Goal: Task Accomplishment & Management: Complete application form

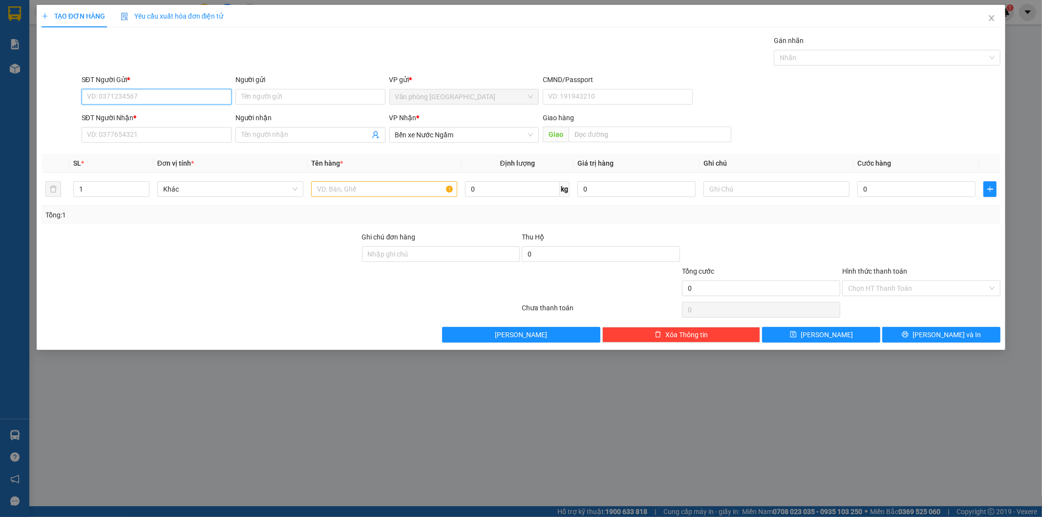
click at [160, 90] on input "SĐT Người Gửi *" at bounding box center [157, 97] width 150 height 16
click at [134, 96] on input "SĐT Người Gửi *" at bounding box center [157, 97] width 150 height 16
click at [128, 98] on input "0965153320" at bounding box center [157, 97] width 150 height 16
type input "0965153320"
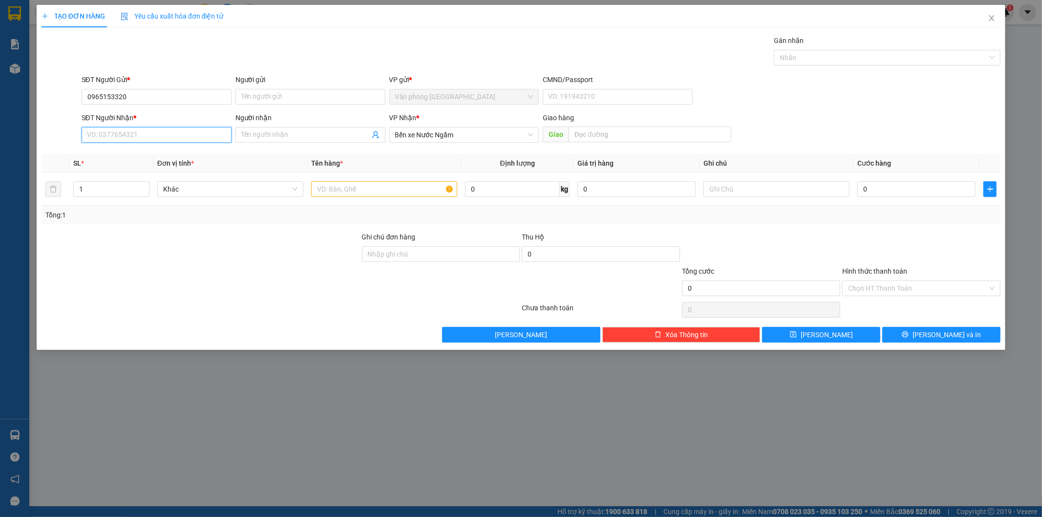
click at [147, 130] on input "SĐT Người Nhận *" at bounding box center [157, 135] width 150 height 16
paste input "0965153320"
type input "0965153320"
click at [604, 137] on input "text" at bounding box center [650, 135] width 163 height 16
type input "CX TAHRO MY - HÀ TĨNH"
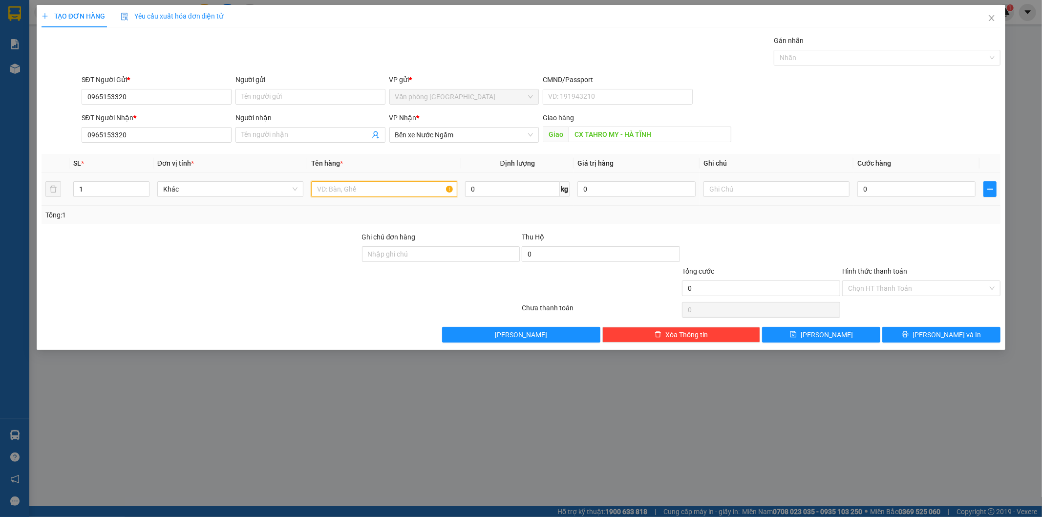
click at [353, 188] on input "text" at bounding box center [384, 189] width 146 height 16
type input "2 BAO + 1 XỐP"
click at [894, 186] on input "0" at bounding box center [917, 189] width 118 height 16
type input "05"
type input "5"
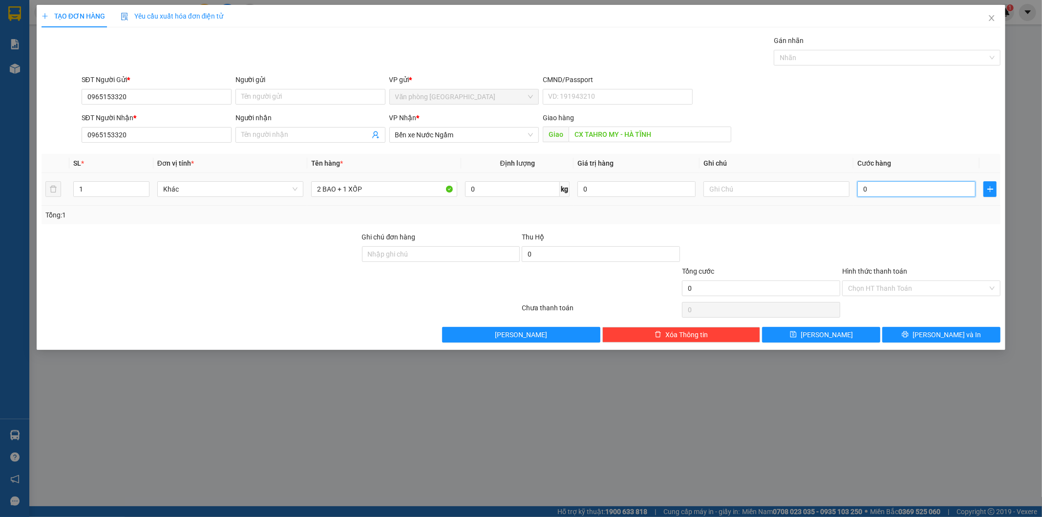
type input "5"
type input "050"
type input "50"
type input "0.500"
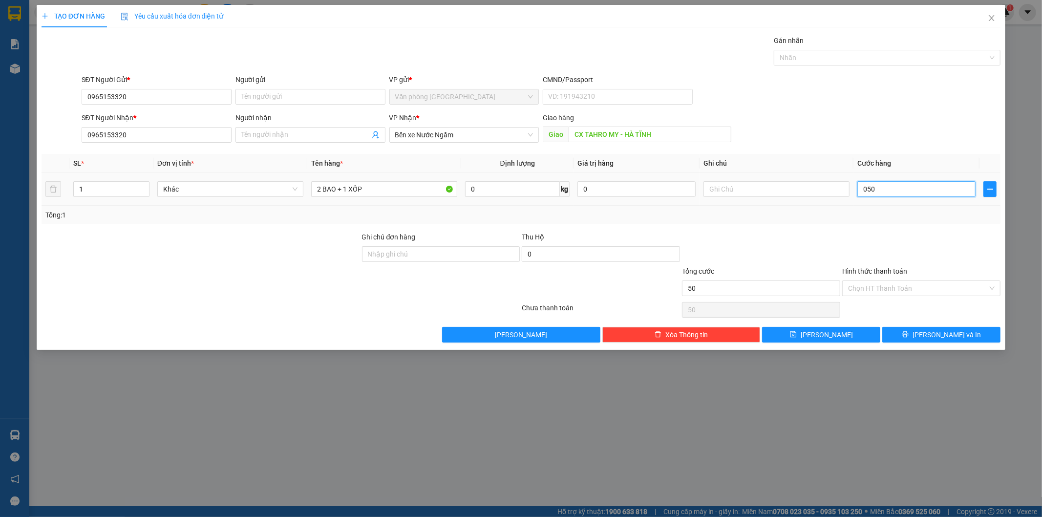
type input "500"
type input "500.000"
click at [916, 286] on input "Hình thức thanh toán" at bounding box center [918, 288] width 140 height 15
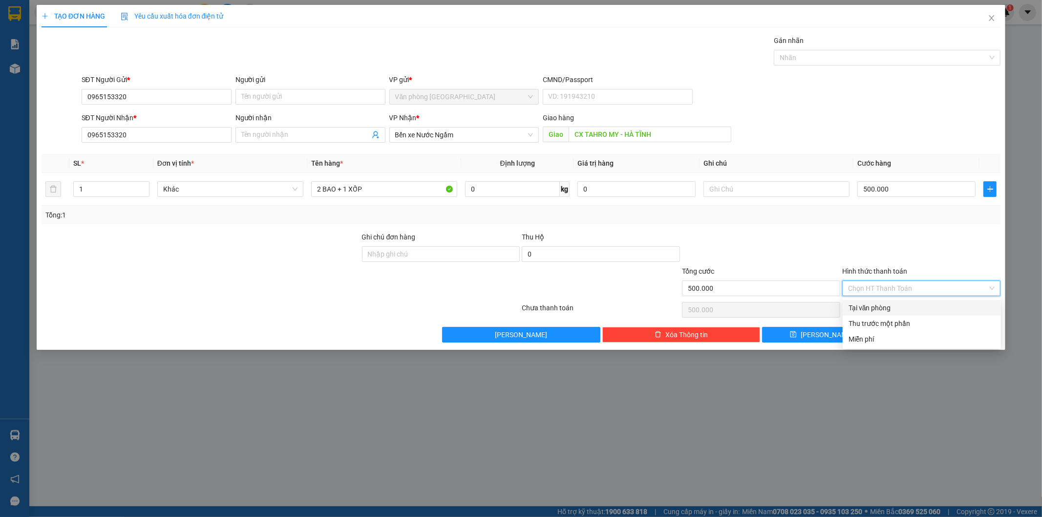
click at [897, 314] on div "Tại văn phòng" at bounding box center [922, 308] width 158 height 16
type input "0"
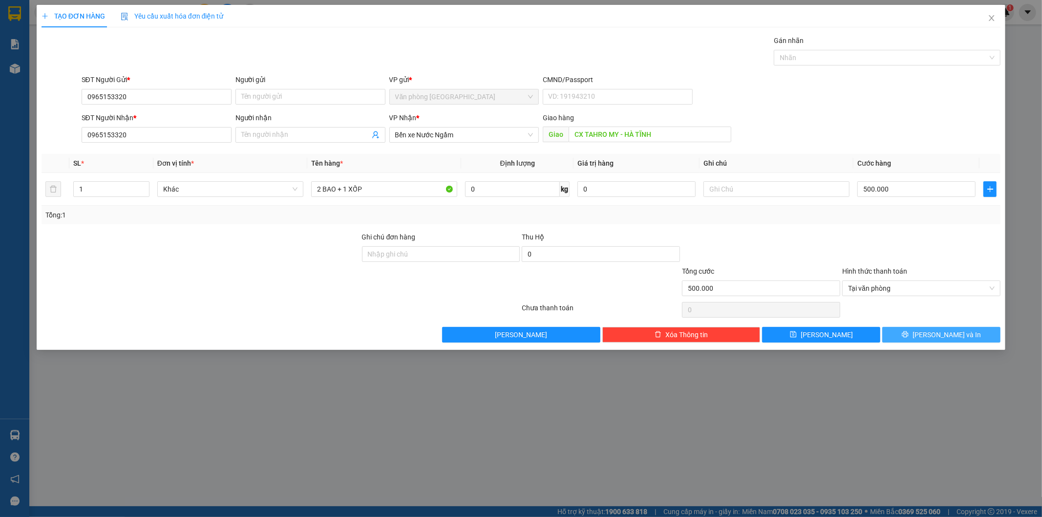
click at [917, 329] on button "[PERSON_NAME] và In" at bounding box center [941, 335] width 118 height 16
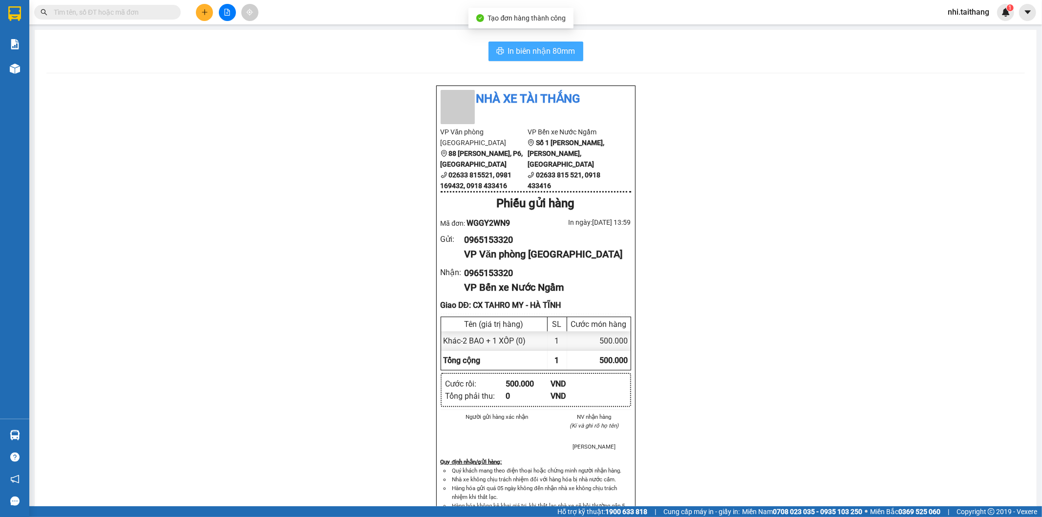
click at [518, 54] on span "In biên nhận 80mm" at bounding box center [541, 51] width 67 height 12
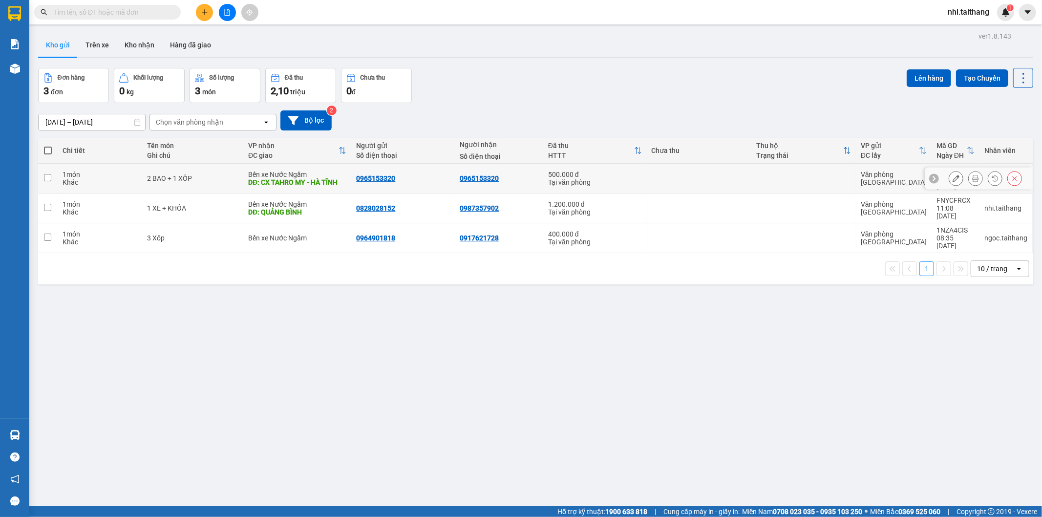
click at [949, 179] on button at bounding box center [956, 178] width 14 height 17
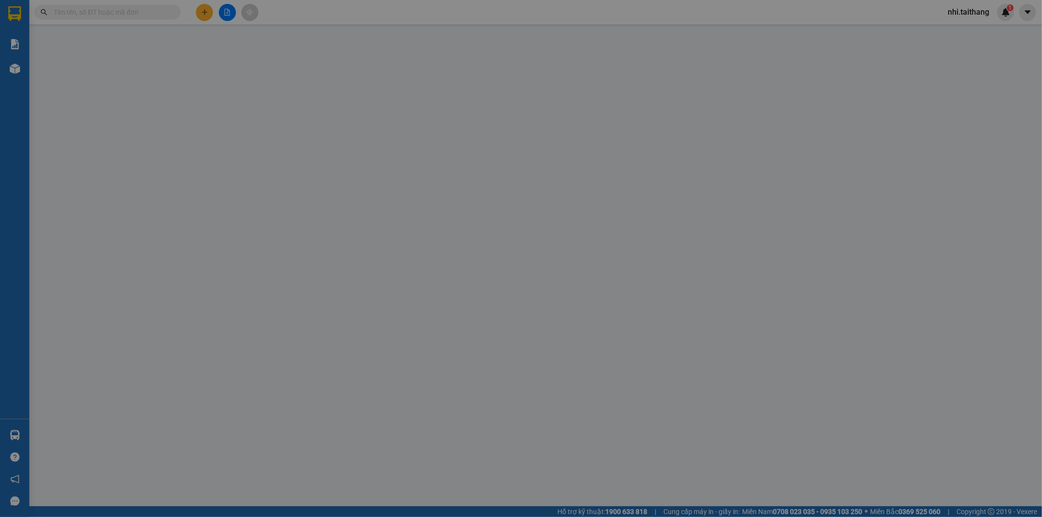
type input "0965153320"
type input "CX TAHRO MY - HÀ TĨNH"
type input "500.000"
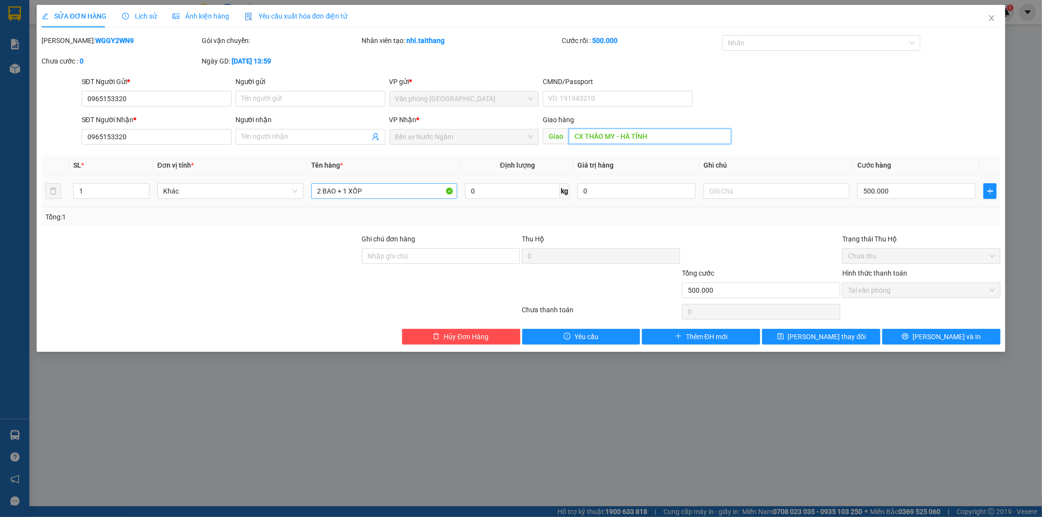
type input "CX THẢO MY - HÀ TĨNH"
click at [398, 192] on input "2 BAO + 1 XỐP" at bounding box center [384, 191] width 146 height 16
type input "2 BAO + 1 XỐP + NỆM"
click at [896, 183] on input "500.000" at bounding box center [917, 191] width 118 height 16
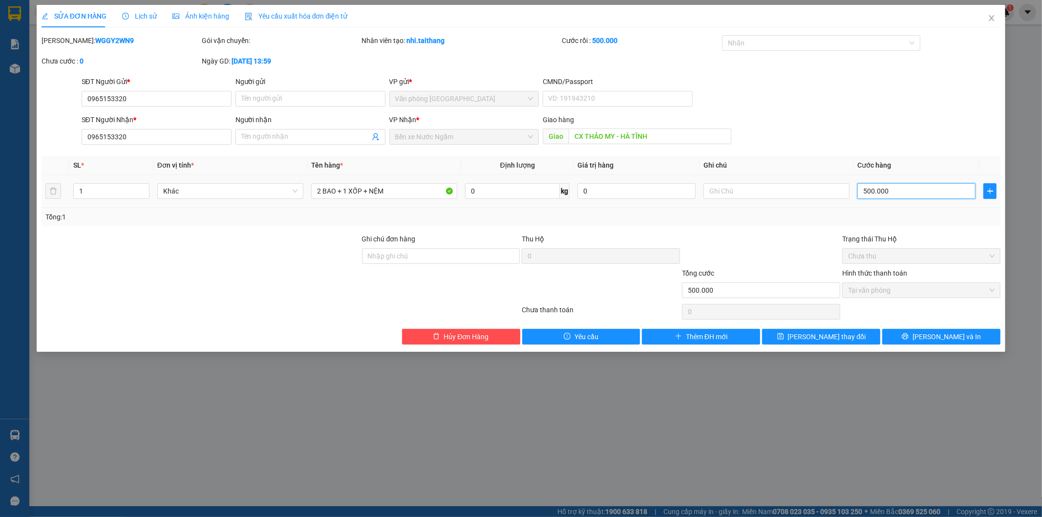
type input "0"
type input "8"
type input "08"
type input "80"
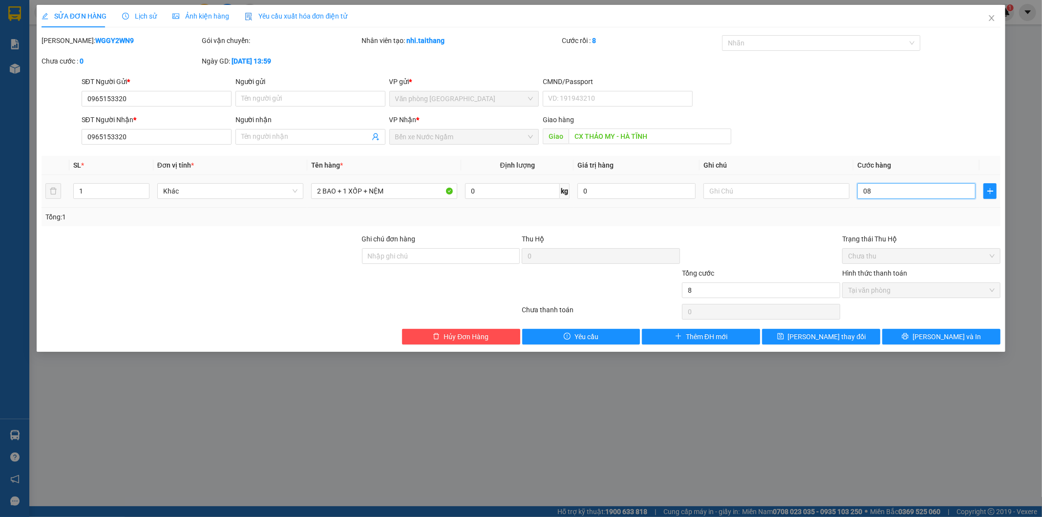
type input "080"
type input "800"
click at [904, 296] on span "Tại văn phòng" at bounding box center [921, 290] width 147 height 15
type input "0.800"
type input "800.000"
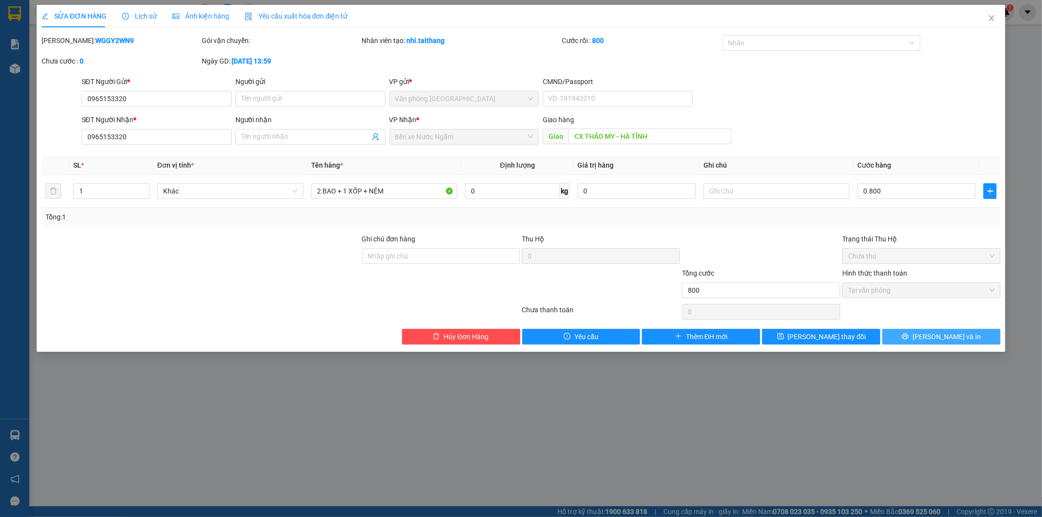
type input "800.000"
click at [916, 331] on button "[PERSON_NAME] và In" at bounding box center [941, 337] width 118 height 16
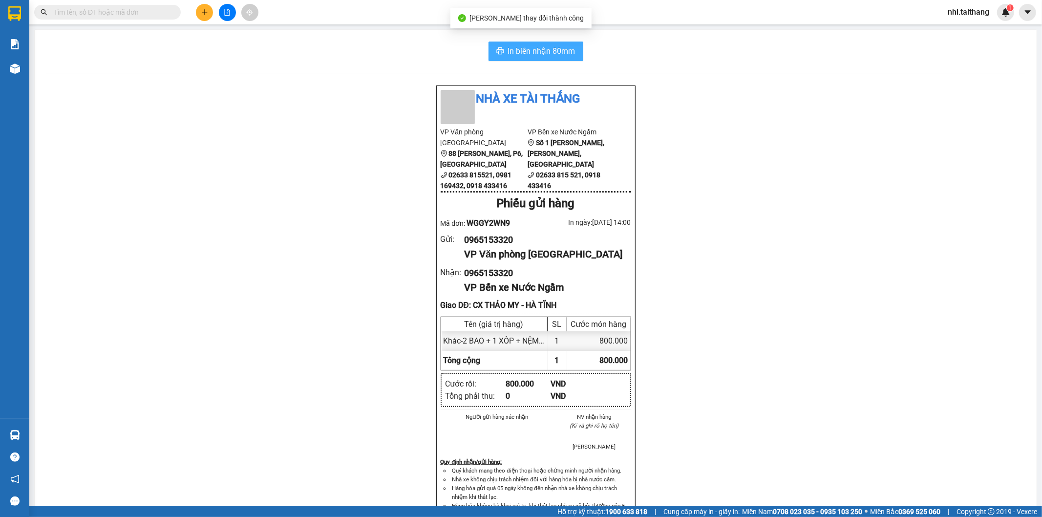
click at [520, 50] on span "In biên nhận 80mm" at bounding box center [541, 51] width 67 height 12
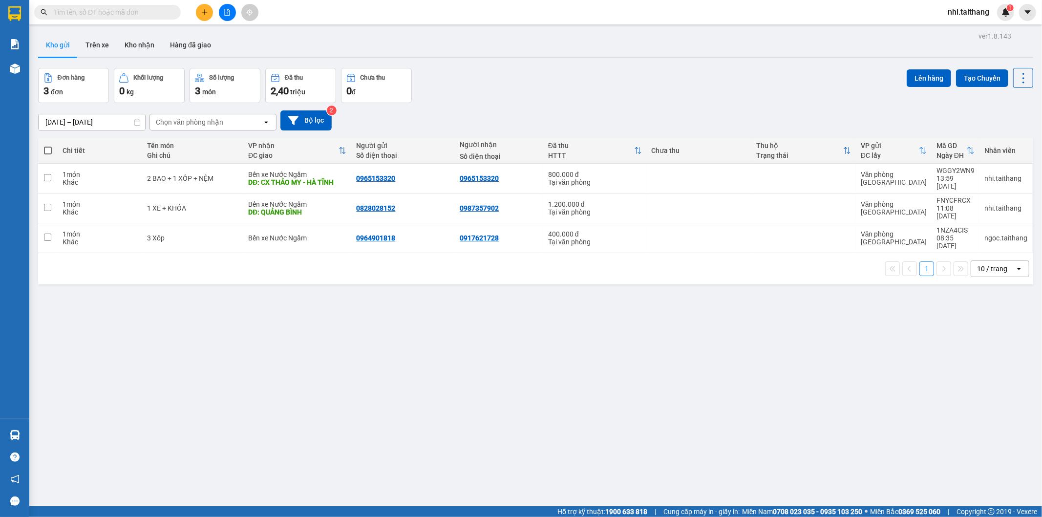
scroll to position [45, 0]
